Goal: Navigation & Orientation: Find specific page/section

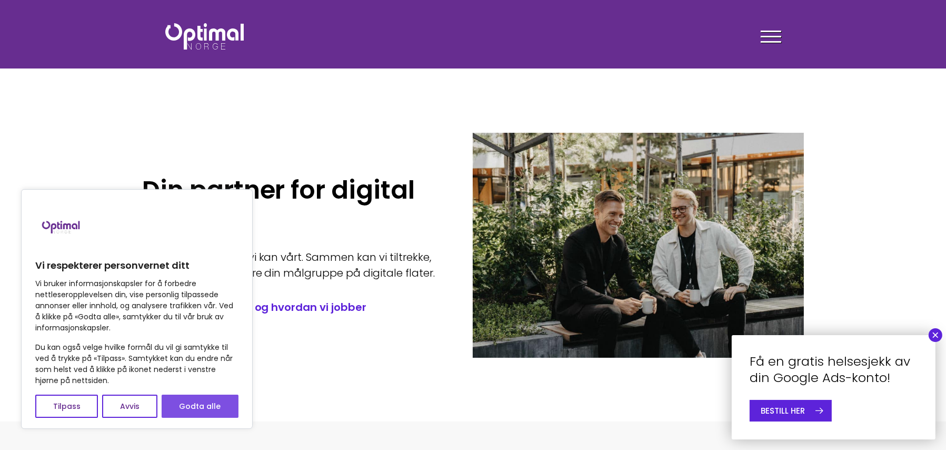
click at [219, 407] on button "Godta alle" at bounding box center [200, 405] width 77 height 23
checkbox input "true"
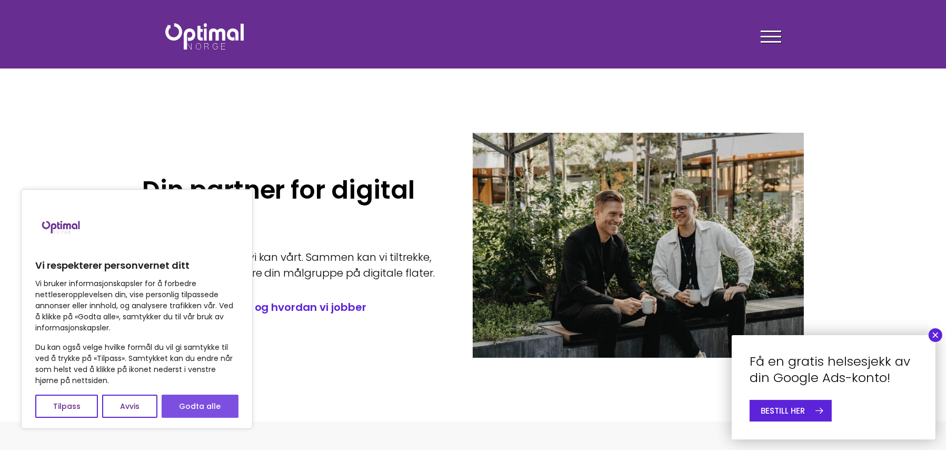
checkbox input "true"
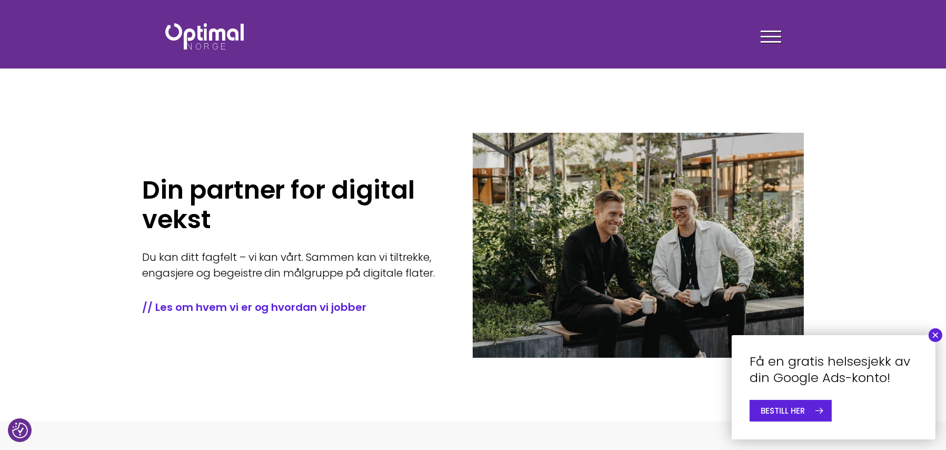
click at [935, 334] on button "×" at bounding box center [936, 335] width 14 height 14
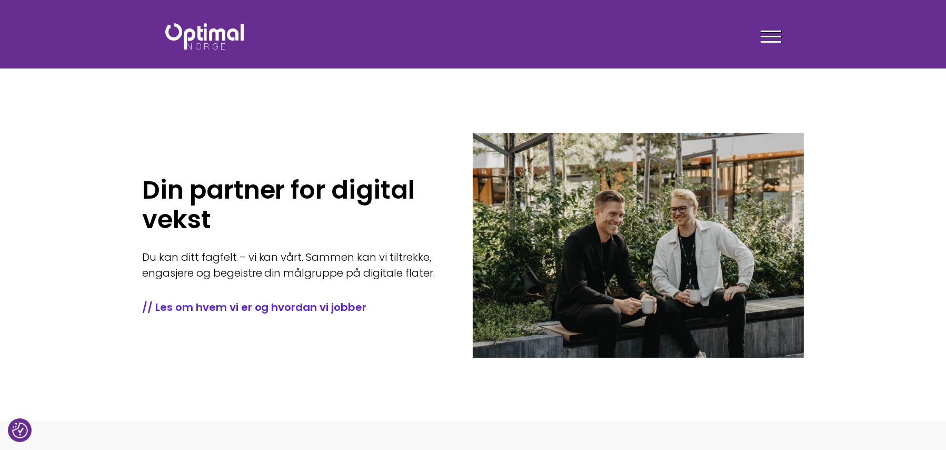
click at [182, 349] on div "Din partner for digital vekst Du kan ditt fagfelt – vi kan vårt. Sammen kan vi …" at bounding box center [307, 244] width 331 height 263
click at [133, 344] on section "Din partner for digital vekst Du kan ditt fagfelt – vi kan vårt. Sammen kan vi …" at bounding box center [473, 210] width 946 height 421
click at [772, 37] on span at bounding box center [771, 37] width 21 height 2
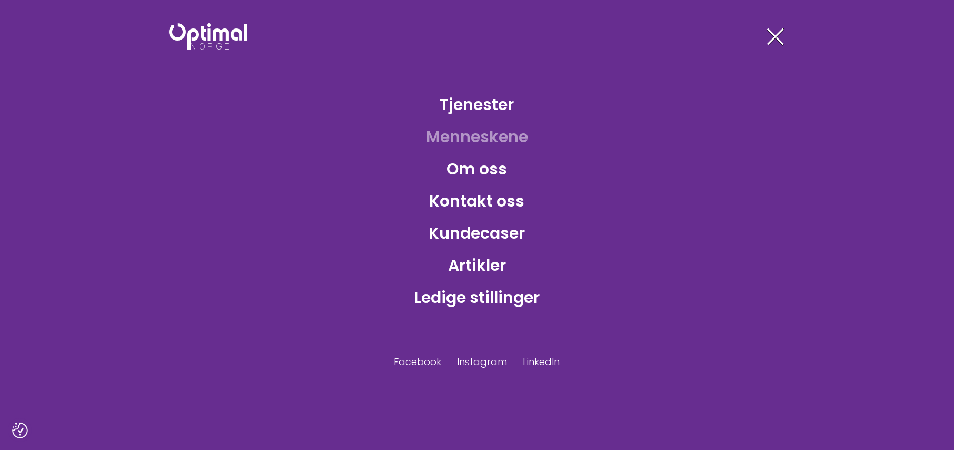
click at [480, 135] on link "Menneskene" at bounding box center [477, 137] width 119 height 34
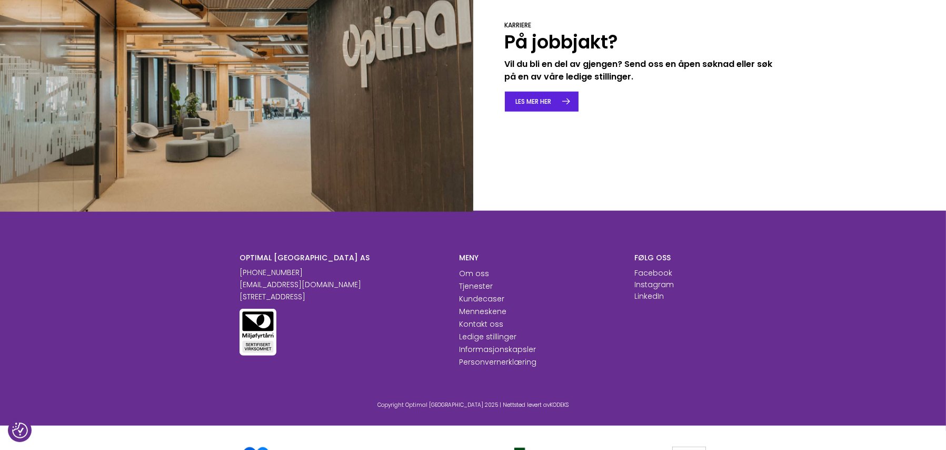
scroll to position [1706, 0]
